Goal: Transaction & Acquisition: Purchase product/service

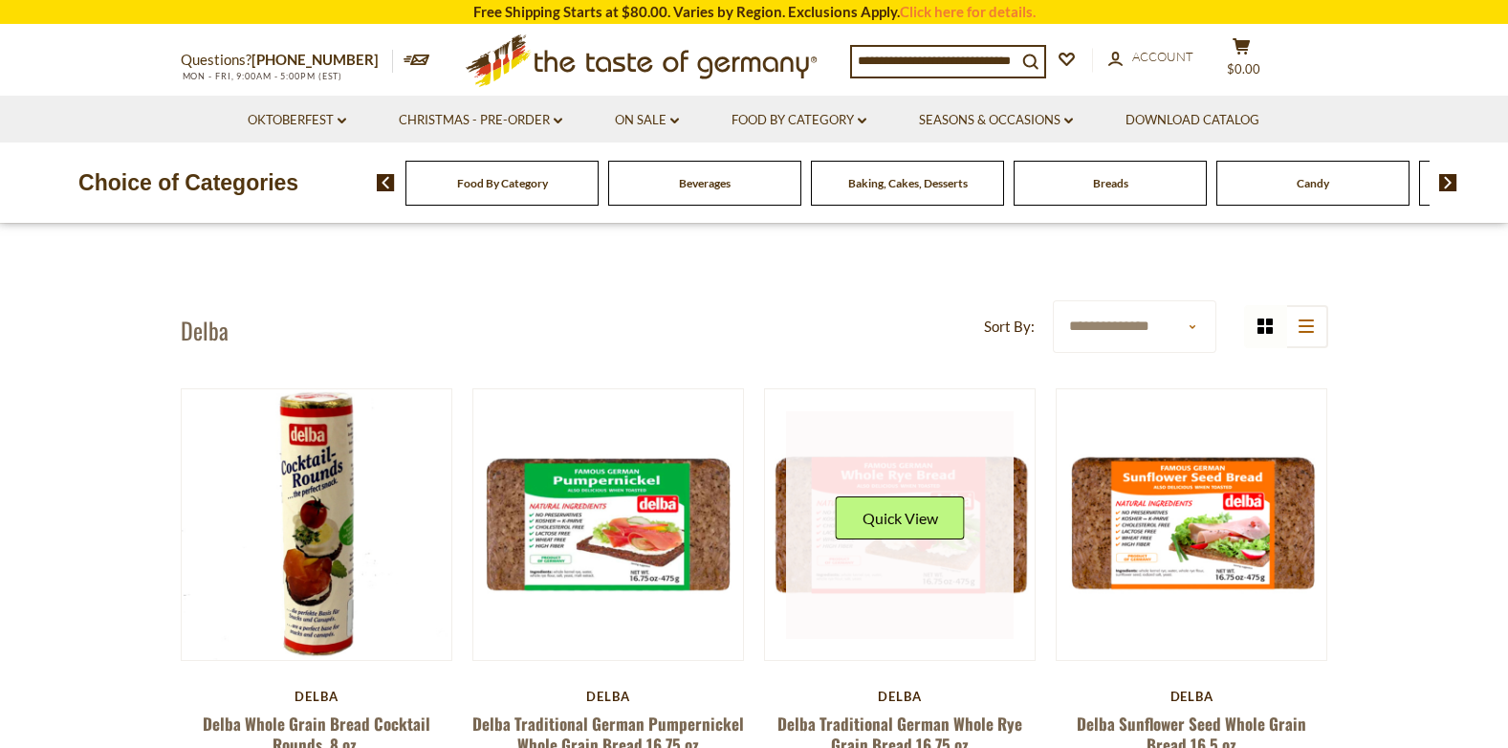
click at [891, 519] on button "Quick View" at bounding box center [900, 517] width 129 height 43
click at [821, 481] on link at bounding box center [900, 525] width 228 height 228
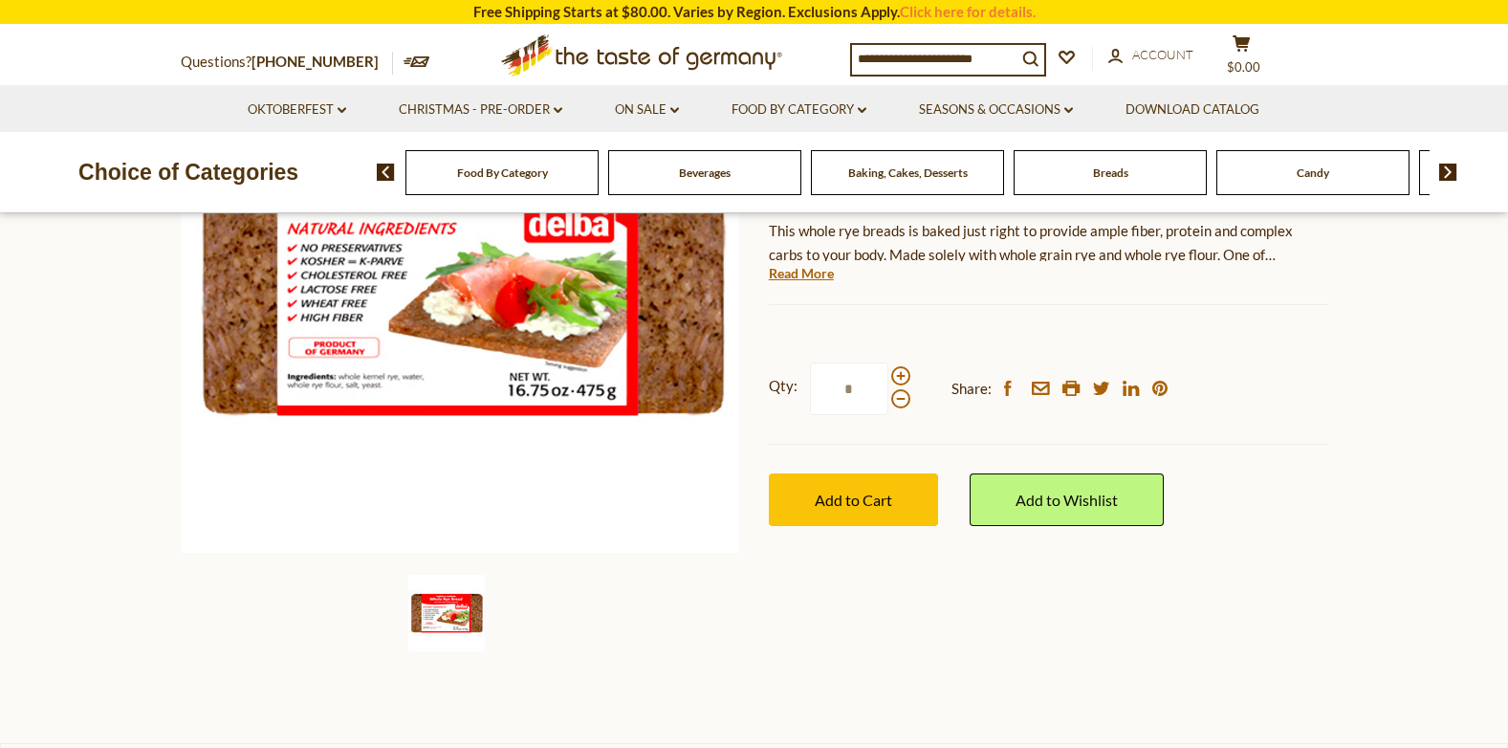
scroll to position [383, 0]
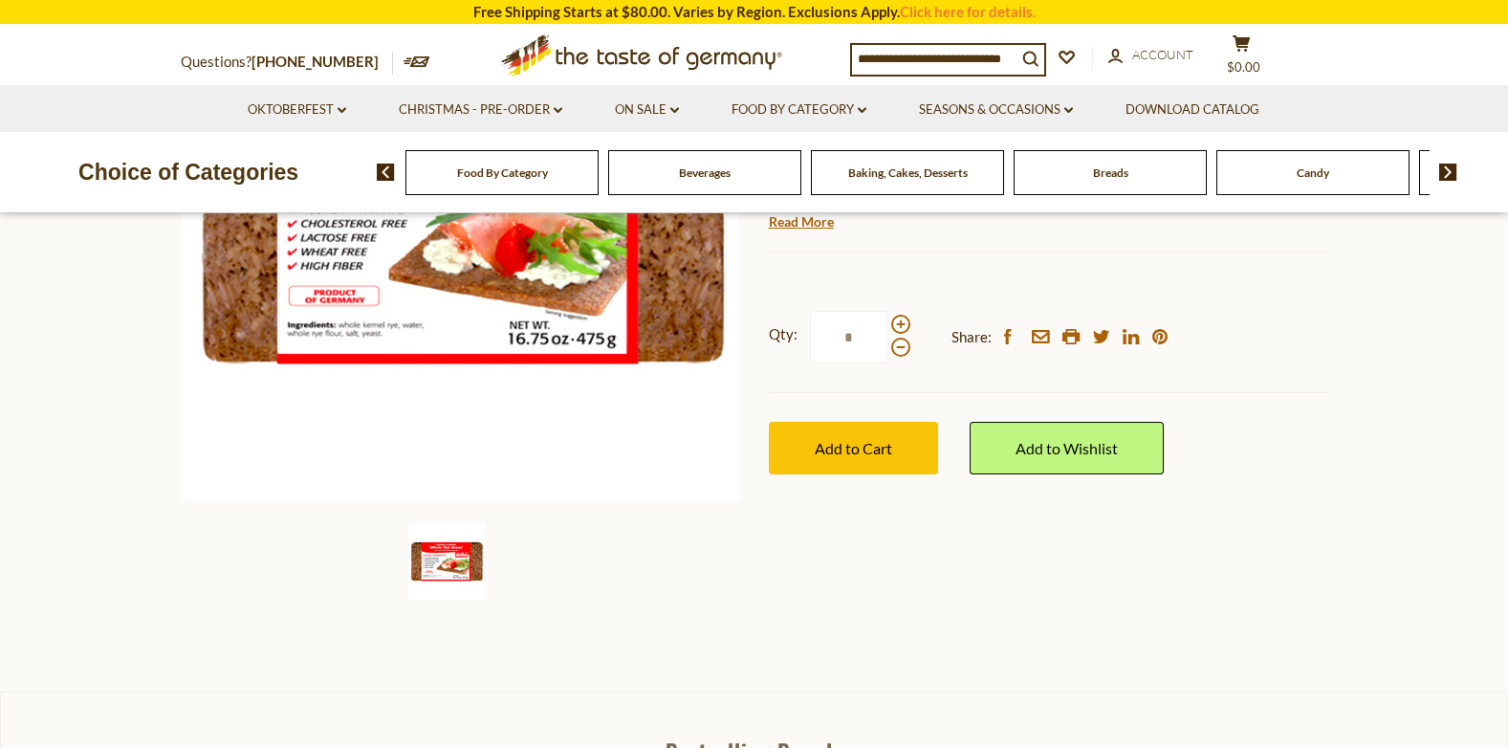
drag, startPoint x: 82, startPoint y: 0, endPoint x: 50, endPoint y: 388, distance: 389.6
click at [50, 388] on section "Home Food By Category Breads Delba Traditional German Whole Rye Grain Bread 16.…" at bounding box center [754, 266] width 1508 height 850
